Goal: Find specific page/section: Find specific page/section

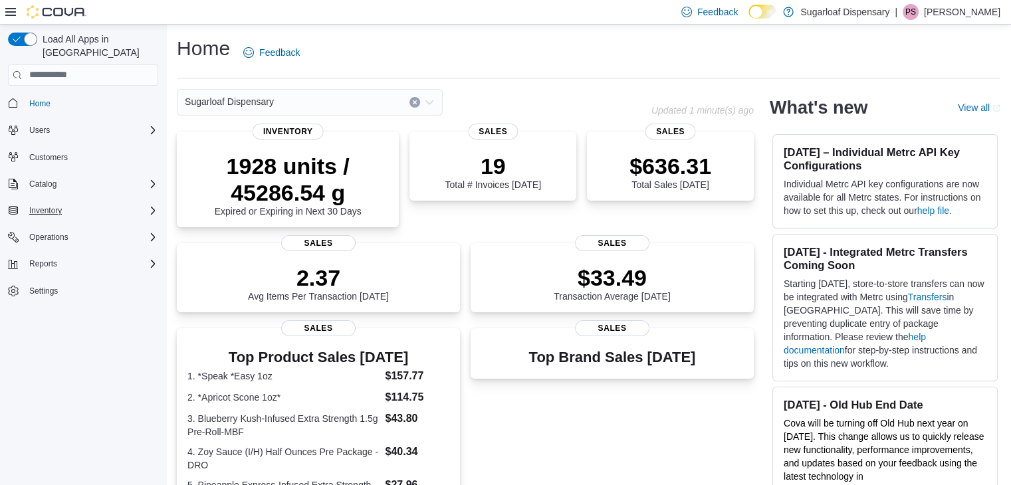
click at [121, 203] on div "Inventory" at bounding box center [91, 211] width 134 height 16
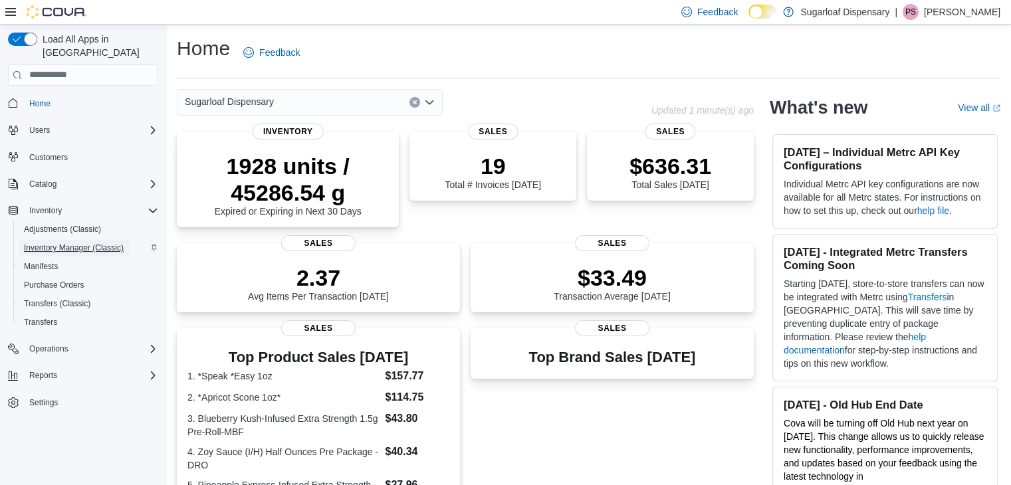
click at [100, 243] on span "Inventory Manager (Classic)" at bounding box center [74, 248] width 100 height 11
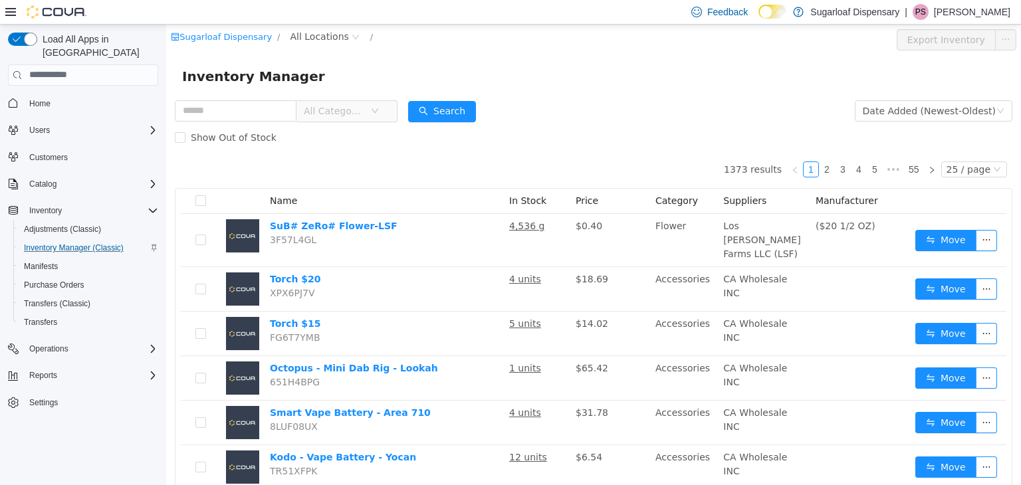
click at [471, 43] on div "Sugarloaf Dispensary / All Locations /" at bounding box center [523, 37] width 705 height 16
